Goal: Task Accomplishment & Management: Complete application form

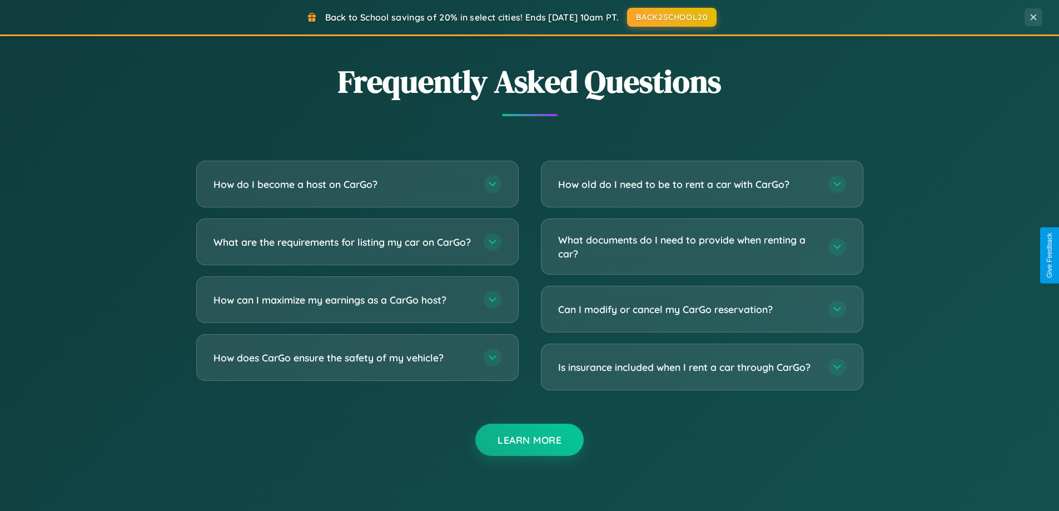
scroll to position [2138, 0]
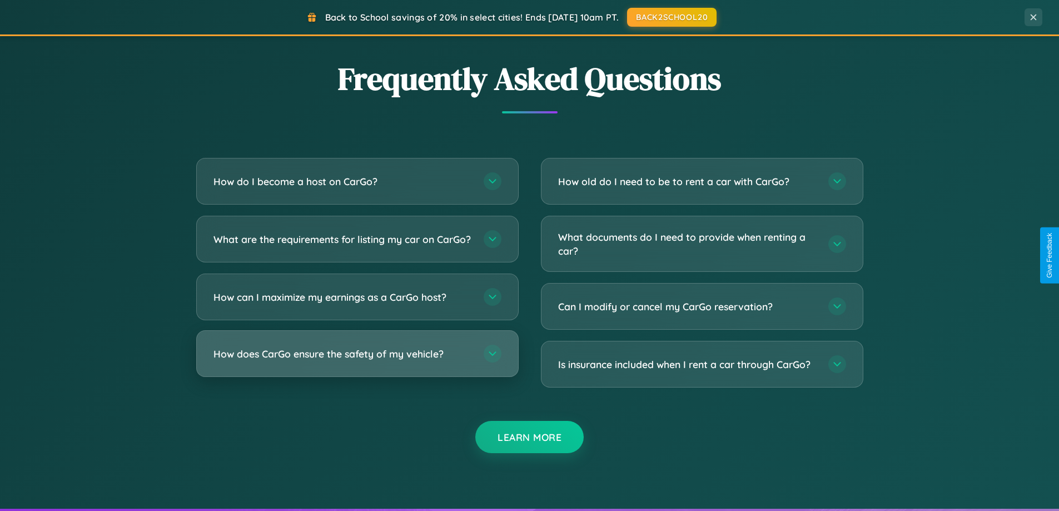
click at [357, 361] on h3 "How does CarGo ensure the safety of my vehicle?" at bounding box center [342, 354] width 259 height 14
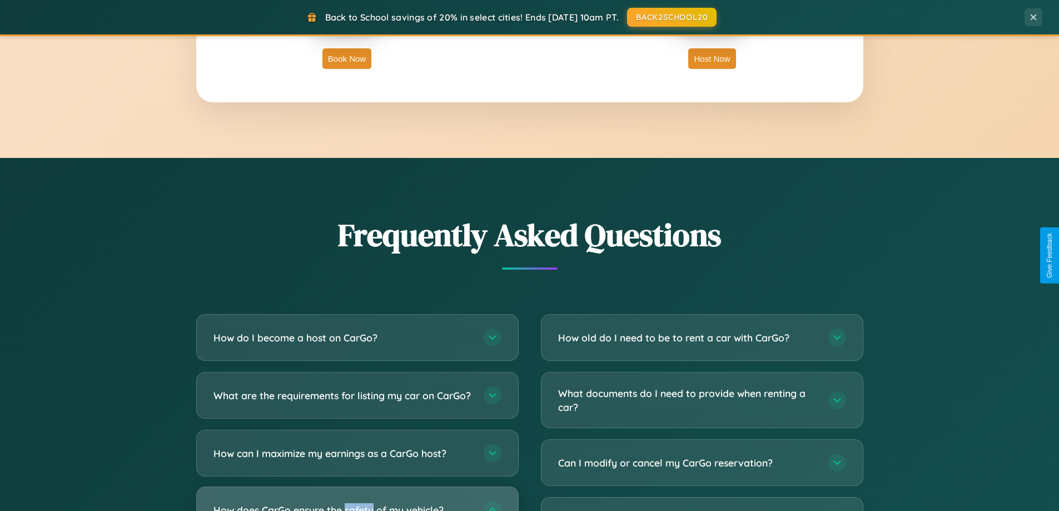
scroll to position [479, 0]
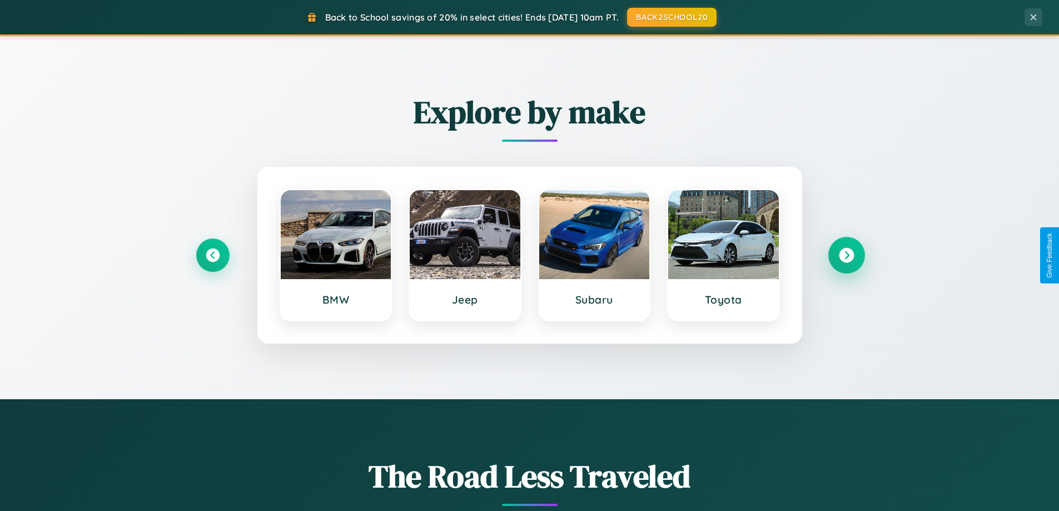
click at [846, 255] on icon at bounding box center [846, 255] width 15 height 15
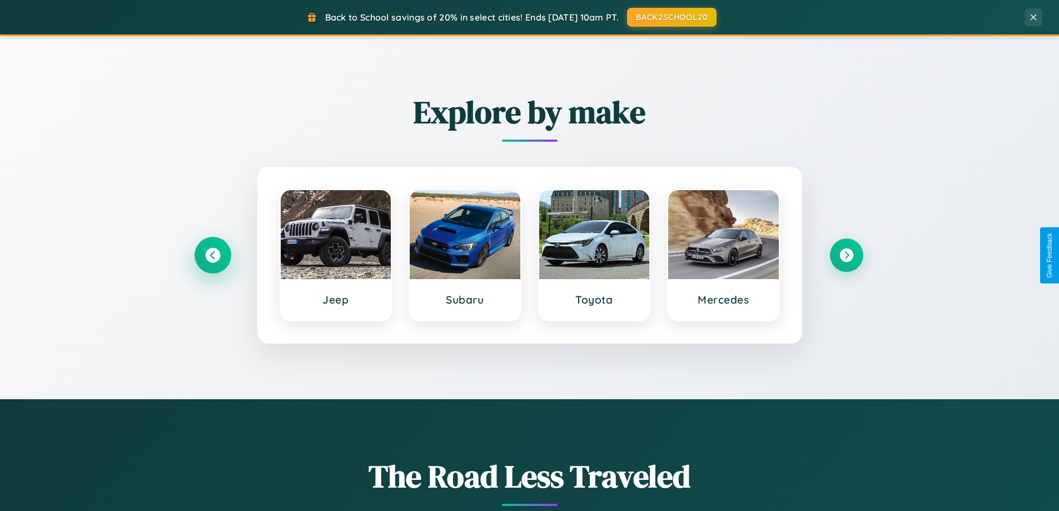
click at [212, 255] on icon at bounding box center [212, 255] width 15 height 15
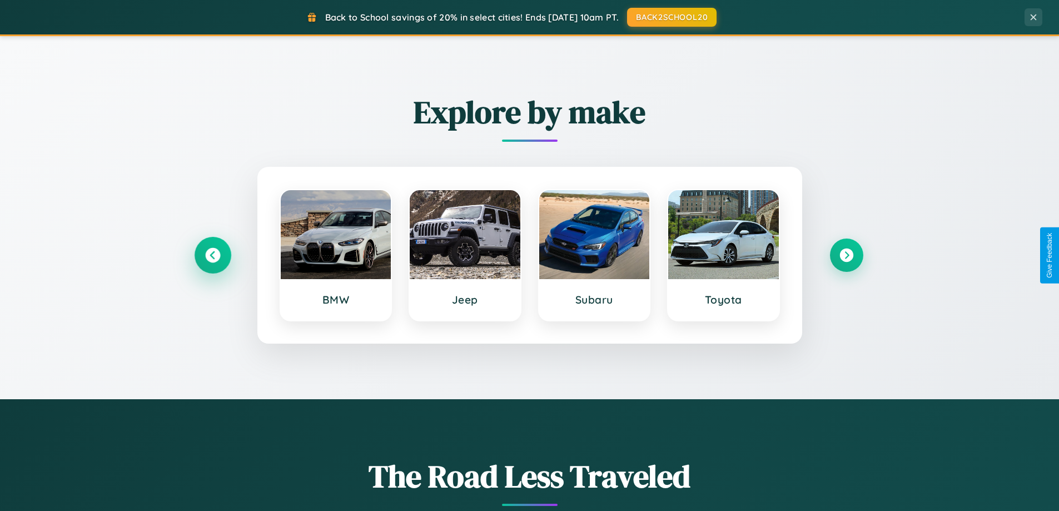
click at [212, 255] on icon at bounding box center [212, 255] width 15 height 15
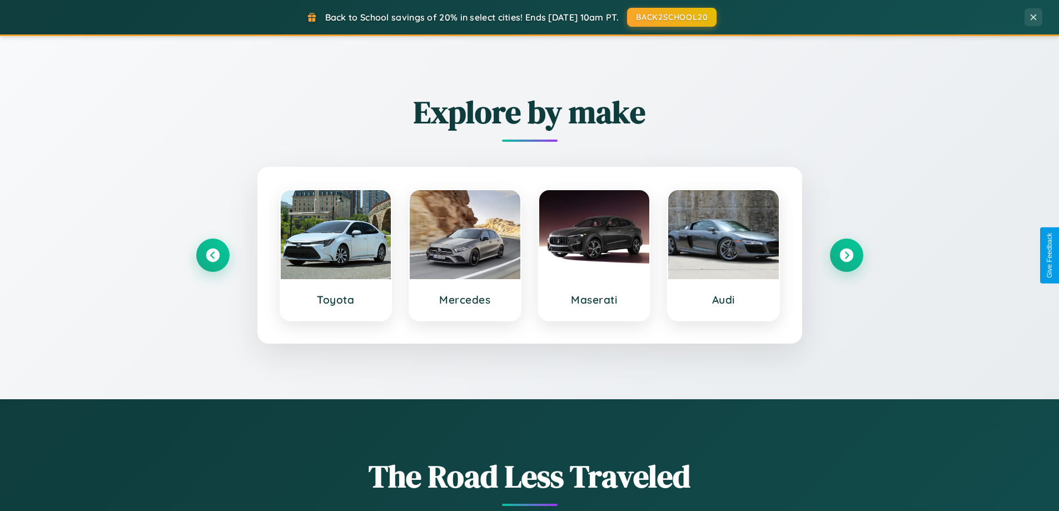
scroll to position [0, 0]
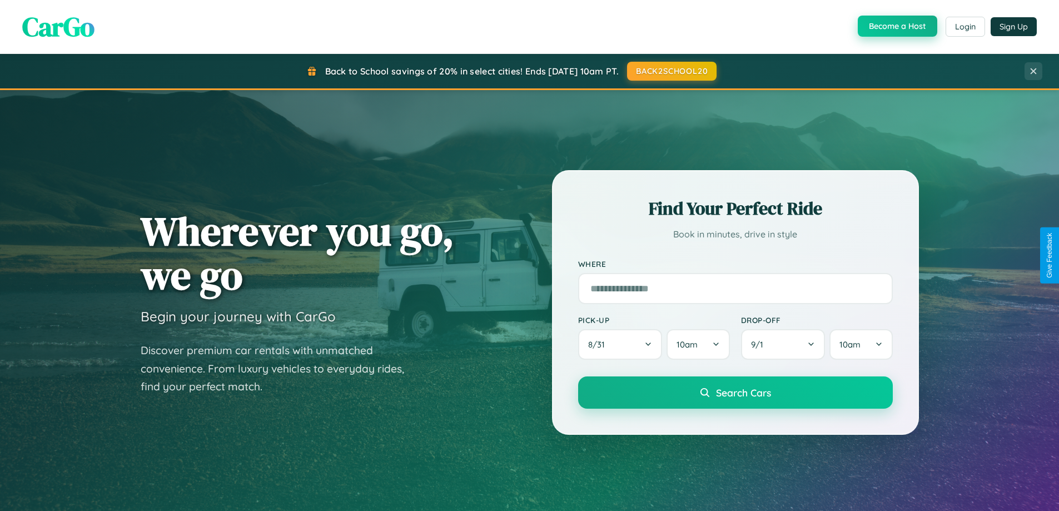
click at [896, 26] on button "Become a Host" at bounding box center [896, 26] width 79 height 21
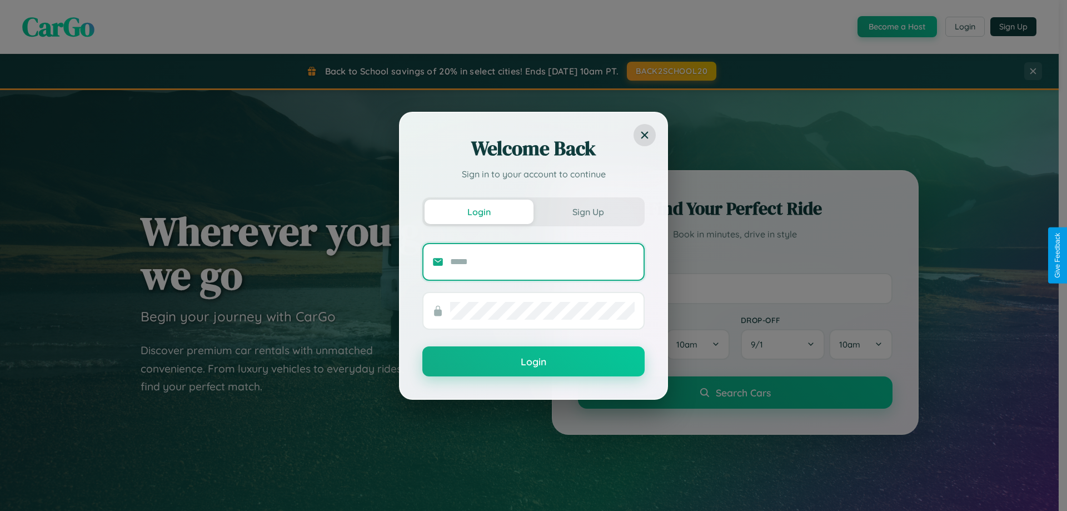
click at [542, 261] on input "text" at bounding box center [542, 262] width 185 height 18
type input "**********"
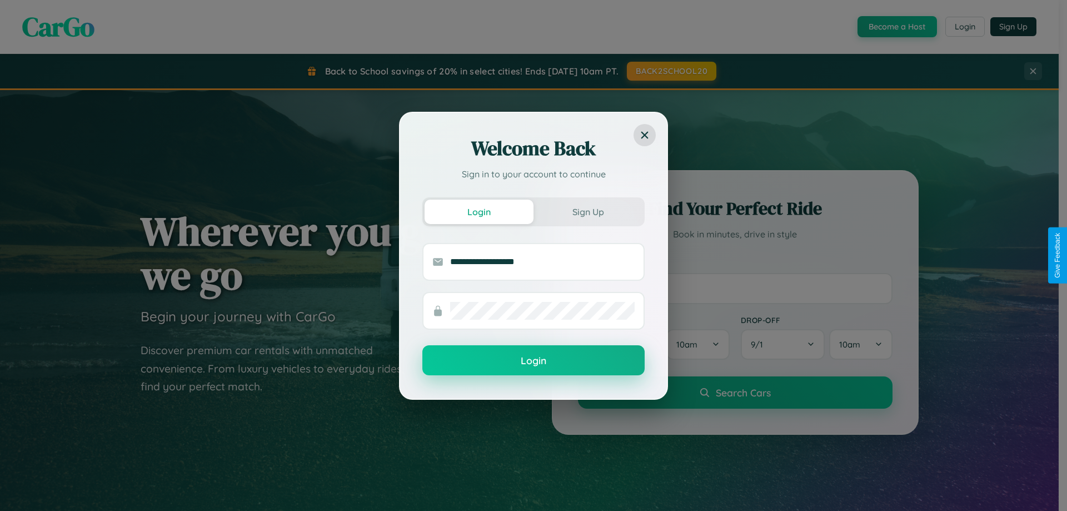
click at [533, 360] on button "Login" at bounding box center [533, 360] width 222 height 30
